Goal: Information Seeking & Learning: Learn about a topic

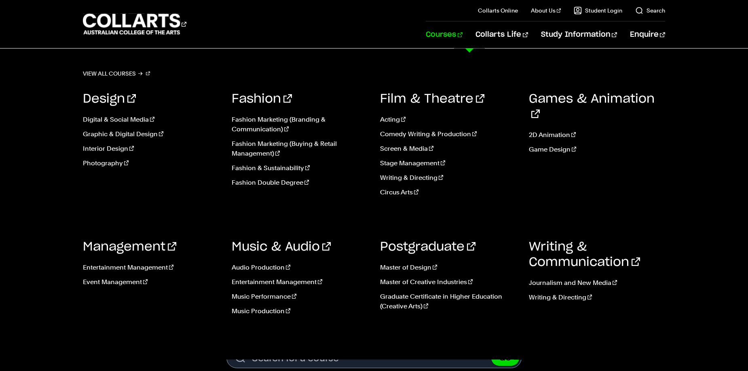
click at [460, 34] on link "Courses" at bounding box center [444, 34] width 37 height 27
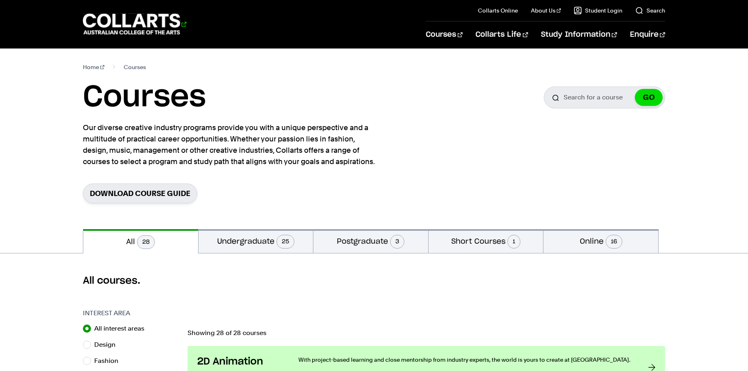
click at [167, 33] on 1 "Go to homepage" at bounding box center [131, 24] width 97 height 21
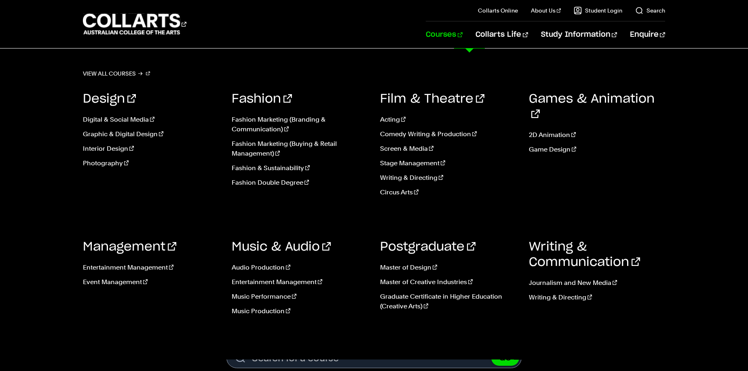
click at [463, 40] on link "Courses" at bounding box center [444, 34] width 37 height 27
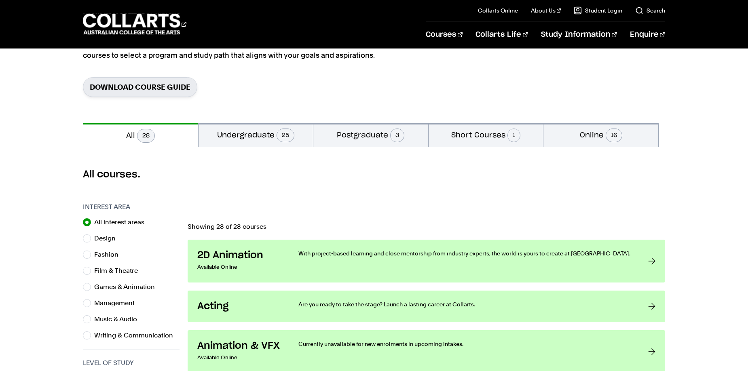
scroll to position [110, 0]
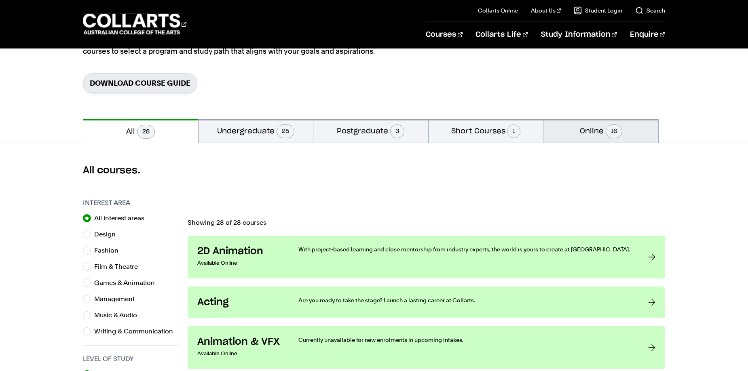
click at [570, 131] on button "Online 16" at bounding box center [600, 131] width 115 height 24
radio input "false"
